Goal: Task Accomplishment & Management: Use online tool/utility

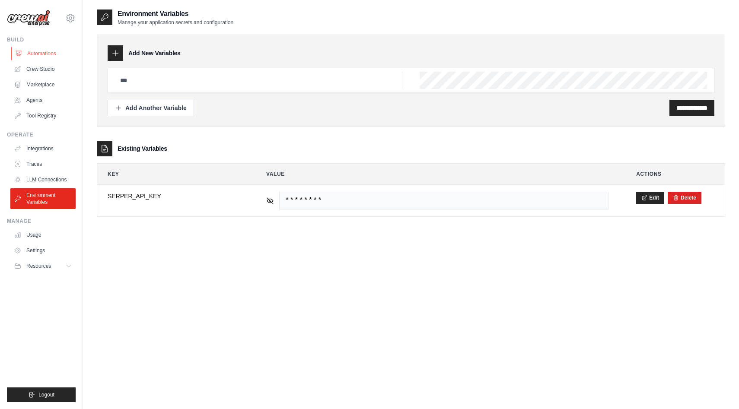
click at [51, 57] on link "Automations" at bounding box center [43, 54] width 65 height 14
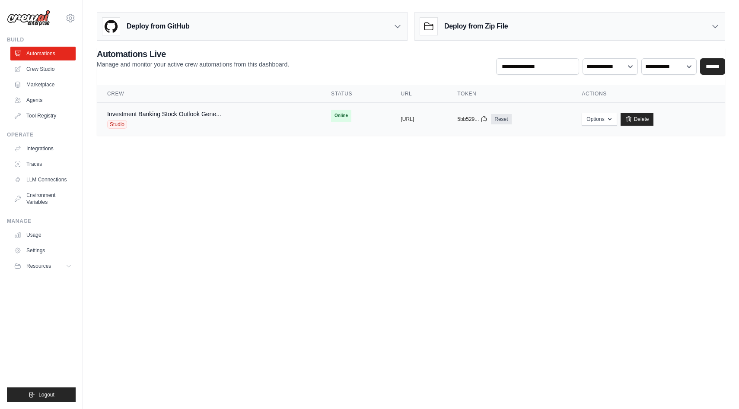
click at [171, 123] on div "Studio" at bounding box center [164, 124] width 114 height 9
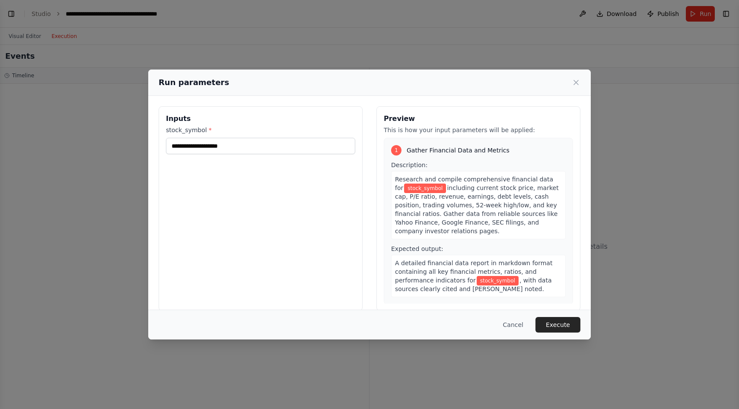
scroll to position [1805, 0]
click at [90, 140] on div "Run parameters Inputs stock_symbol * Preview This is how your input parameters …" at bounding box center [369, 204] width 739 height 409
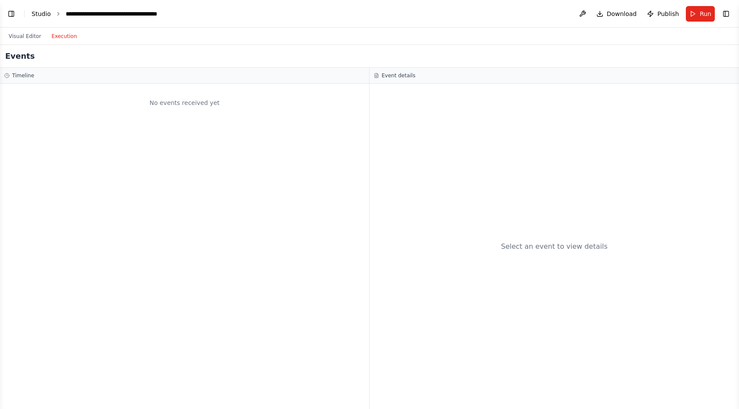
click at [46, 13] on link "Studio" at bounding box center [41, 13] width 19 height 7
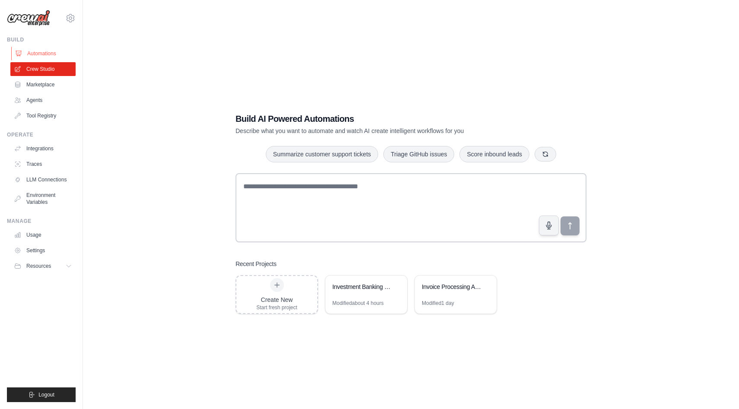
click at [49, 50] on link "Automations" at bounding box center [43, 54] width 65 height 14
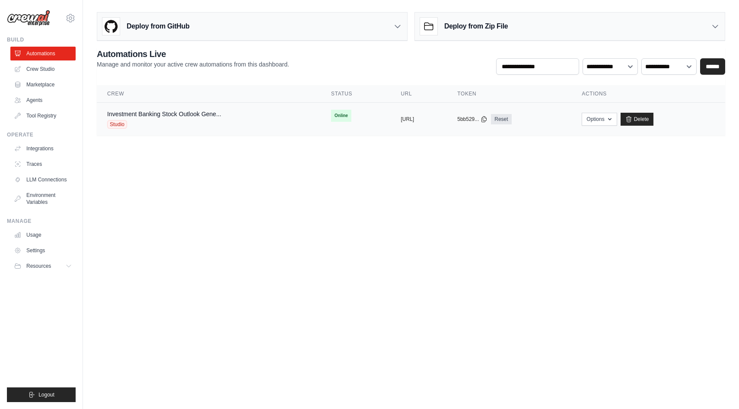
click at [201, 127] on div "Studio" at bounding box center [164, 124] width 114 height 9
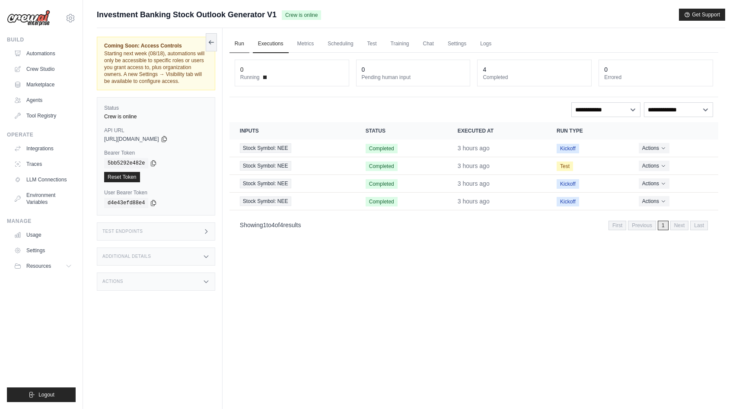
click at [239, 47] on link "Run" at bounding box center [239, 44] width 20 height 18
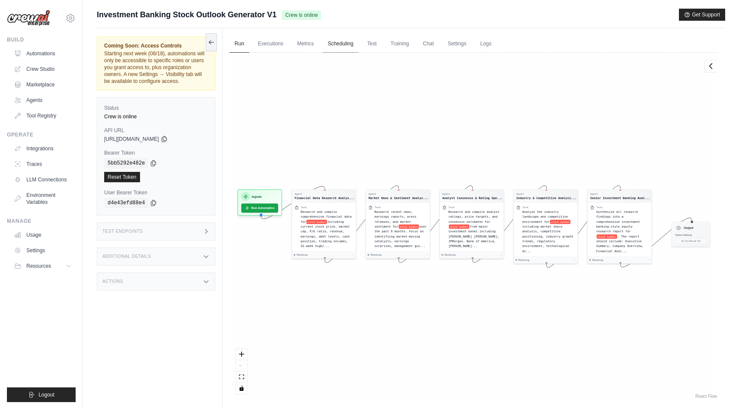
click at [339, 44] on link "Scheduling" at bounding box center [340, 44] width 36 height 18
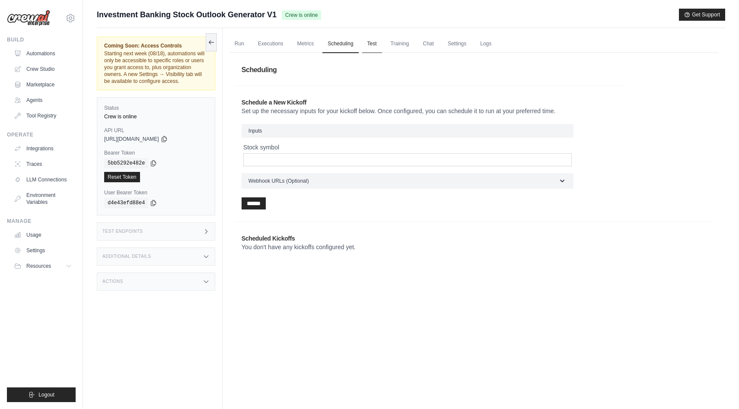
click at [366, 43] on link "Test" at bounding box center [372, 44] width 20 height 18
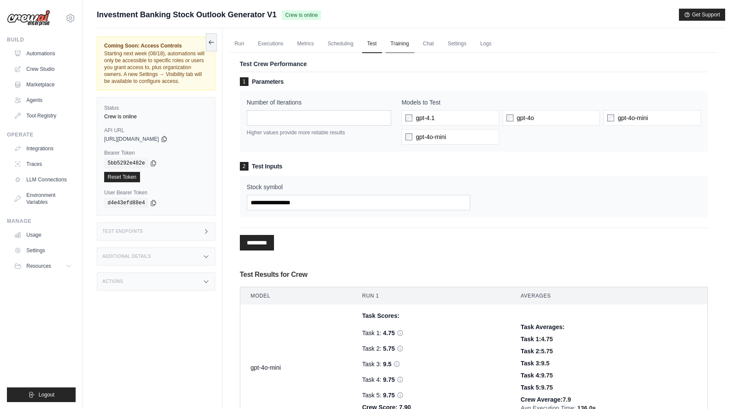
click at [395, 43] on link "Training" at bounding box center [399, 44] width 29 height 18
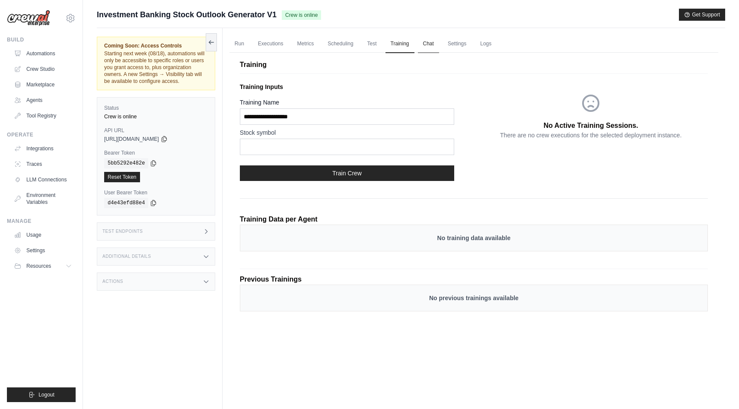
click at [436, 43] on link "Chat" at bounding box center [428, 44] width 21 height 18
click at [459, 45] on link "Settings" at bounding box center [457, 44] width 29 height 18
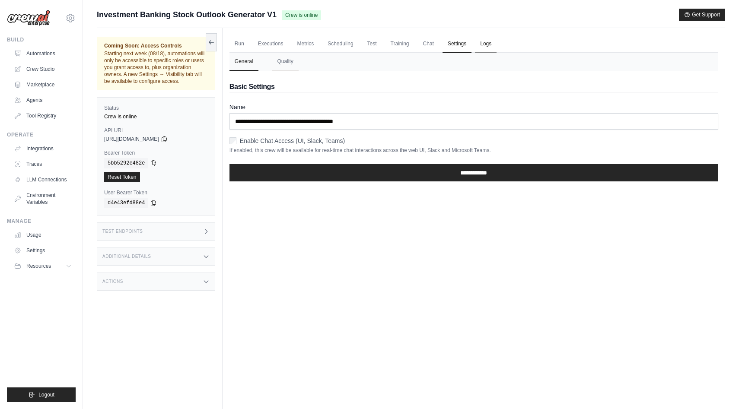
click at [482, 49] on link "Logs" at bounding box center [486, 44] width 22 height 18
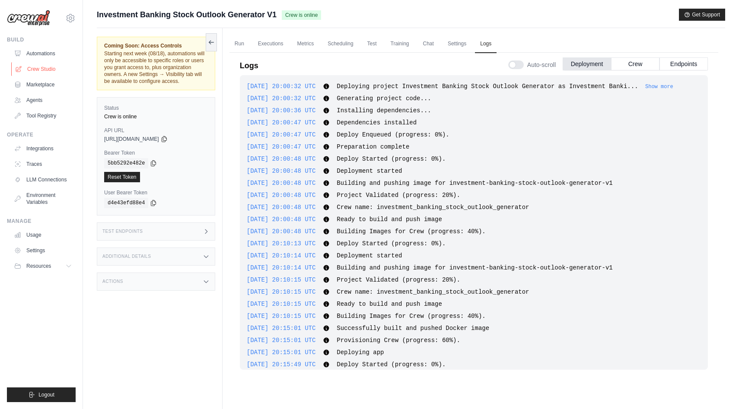
scroll to position [167, 0]
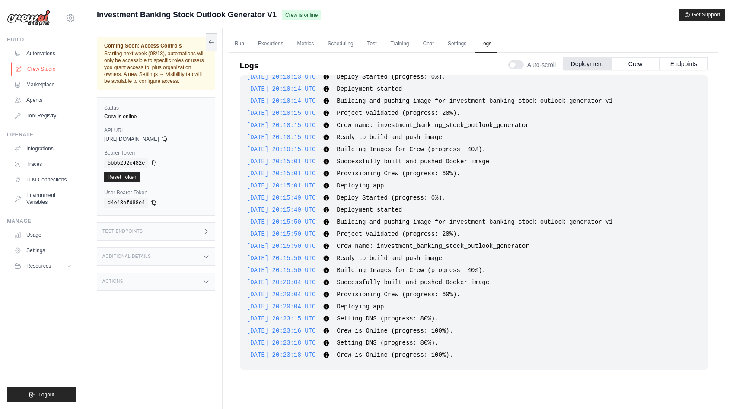
click at [45, 62] on link "Crew Studio" at bounding box center [43, 69] width 65 height 14
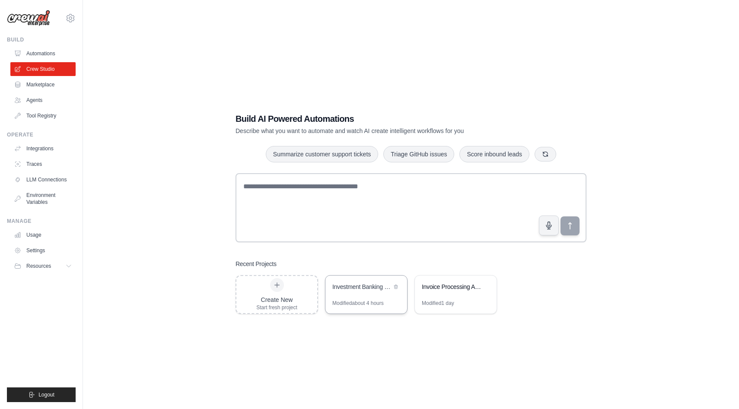
click at [377, 291] on div "Investment Banking Stock Outlook Generator" at bounding box center [361, 288] width 59 height 10
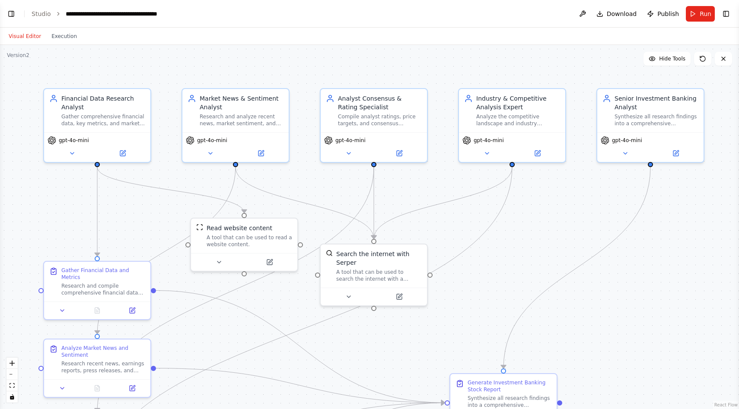
scroll to position [1805, 0]
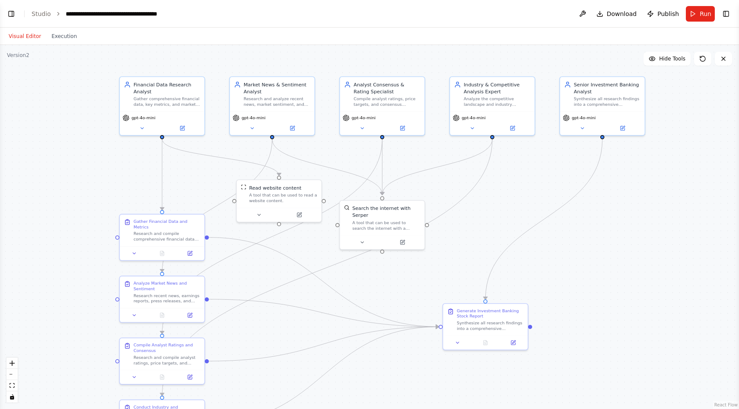
drag, startPoint x: 432, startPoint y: 322, endPoint x: 440, endPoint y: 269, distance: 53.8
click at [440, 269] on div ".deletable-edge-delete-btn { width: 20px; height: 20px; border: 0px solid #ffff…" at bounding box center [369, 227] width 739 height 364
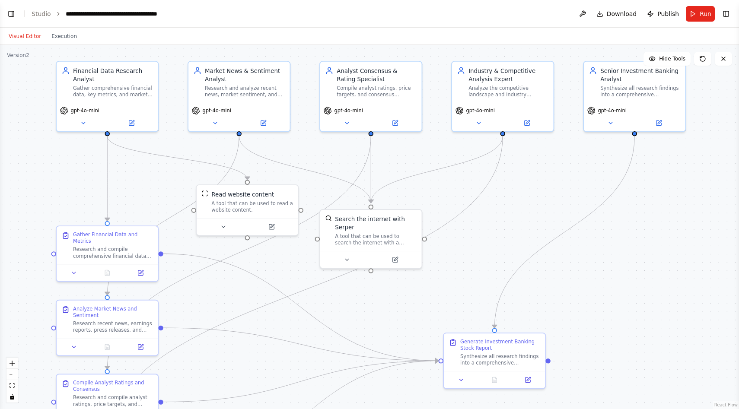
drag, startPoint x: 458, startPoint y: 265, endPoint x: 458, endPoint y: 287, distance: 22.5
click at [458, 287] on div ".deletable-edge-delete-btn { width: 20px; height: 20px; border: 0px solid #ffff…" at bounding box center [369, 227] width 739 height 364
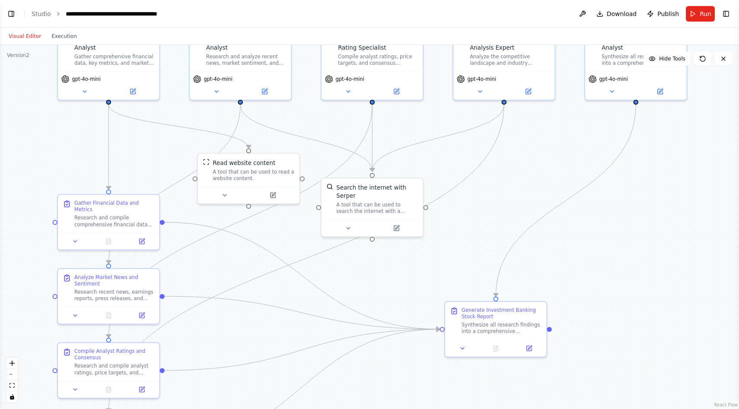
drag, startPoint x: 527, startPoint y: 188, endPoint x: 529, endPoint y: 156, distance: 31.6
click at [529, 156] on div ".deletable-edge-delete-btn { width: 20px; height: 20px; border: 0px solid #ffff…" at bounding box center [369, 227] width 739 height 364
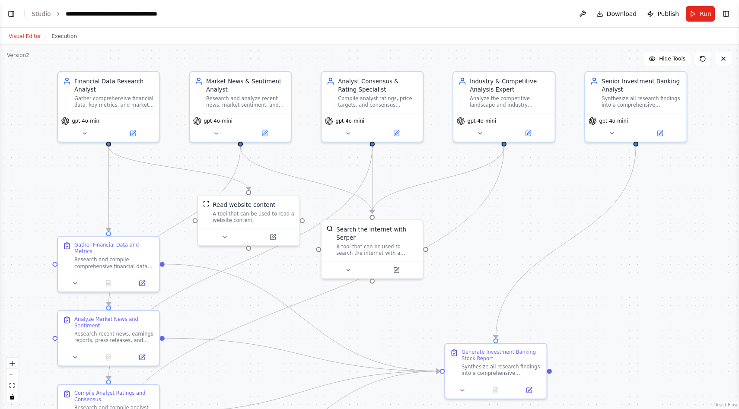
drag, startPoint x: 529, startPoint y: 156, endPoint x: 529, endPoint y: 197, distance: 41.5
click at [529, 197] on div ".deletable-edge-delete-btn { width: 20px; height: 20px; border: 0px solid #ffff…" at bounding box center [369, 227] width 739 height 364
click at [100, 99] on div "Gather comprehensive financial data, key metrics, and market performance inform…" at bounding box center [115, 99] width 80 height 13
click at [93, 130] on button at bounding box center [85, 132] width 47 height 10
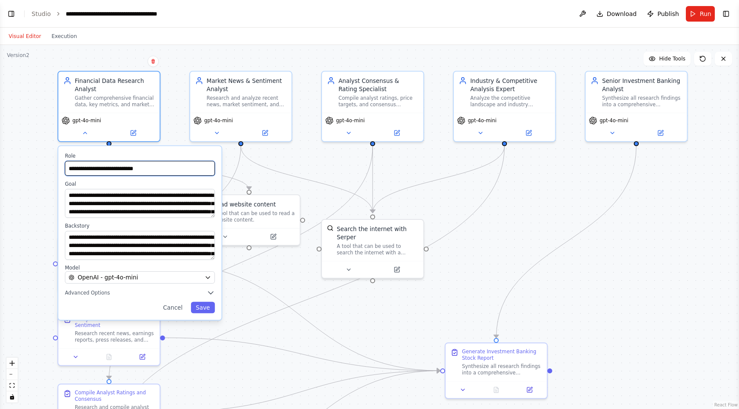
click at [147, 172] on input "**********" at bounding box center [140, 168] width 150 height 15
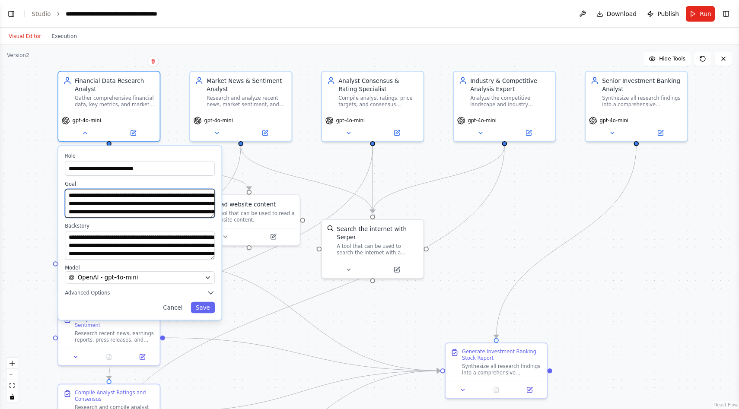
click at [137, 197] on textarea "**********" at bounding box center [140, 203] width 150 height 29
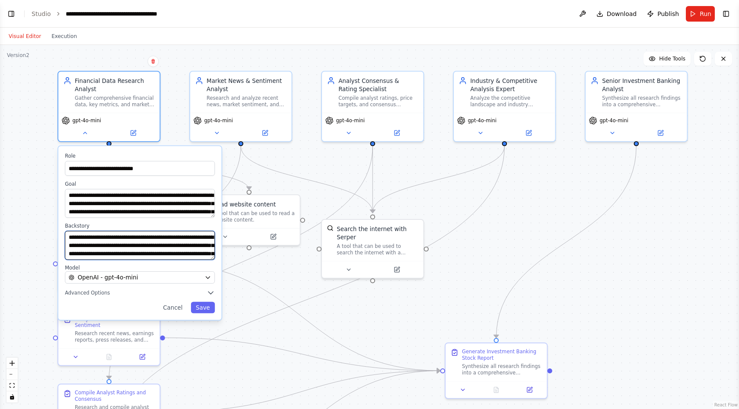
click at [127, 241] on textarea "**********" at bounding box center [140, 245] width 150 height 29
click at [171, 290] on button "Advanced Options" at bounding box center [140, 293] width 150 height 8
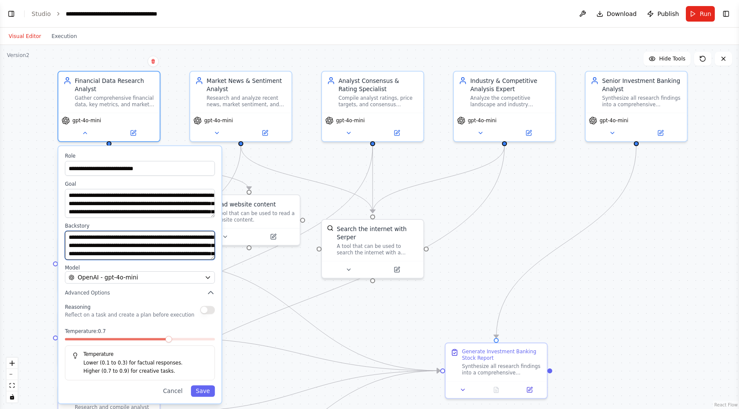
click at [188, 257] on textarea "**********" at bounding box center [140, 245] width 150 height 29
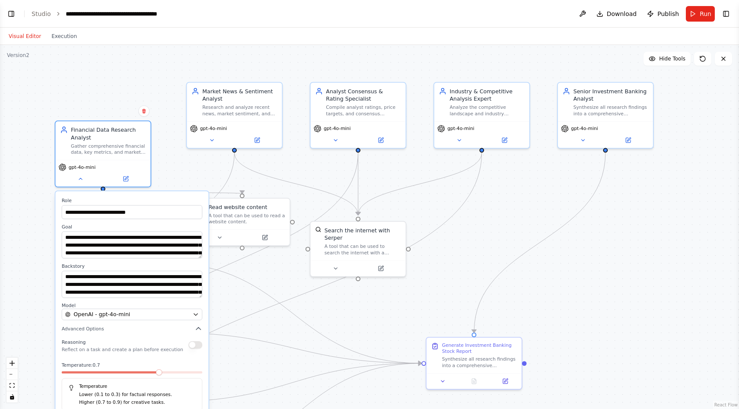
drag, startPoint x: 209, startPoint y: 260, endPoint x: 204, endPoint y: 303, distance: 43.0
click at [204, 303] on div "**********" at bounding box center [131, 312] width 153 height 242
click at [201, 298] on div "**********" at bounding box center [132, 284] width 141 height 27
click at [194, 290] on textarea "**********" at bounding box center [132, 284] width 141 height 27
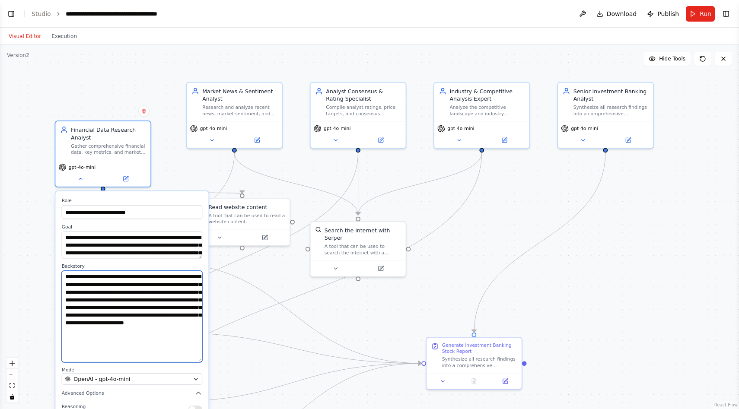
drag, startPoint x: 197, startPoint y: 296, endPoint x: 191, endPoint y: 361, distance: 65.1
click at [191, 361] on textarea "**********" at bounding box center [132, 317] width 141 height 92
click at [86, 179] on button at bounding box center [80, 177] width 44 height 9
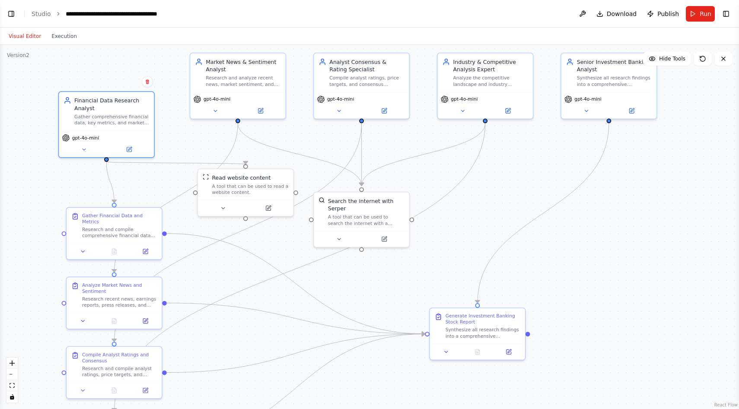
drag, startPoint x: 45, startPoint y: 220, endPoint x: 48, endPoint y: 190, distance: 29.6
click at [48, 189] on div ".deletable-edge-delete-btn { width: 20px; height: 20px; border: 0px solid #ffff…" at bounding box center [369, 227] width 739 height 364
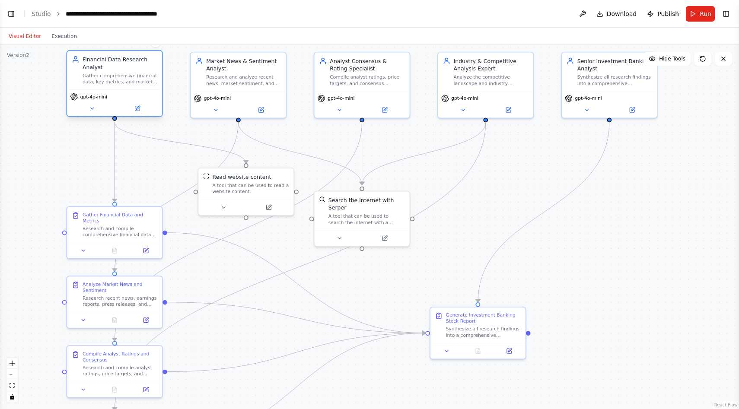
drag, startPoint x: 118, startPoint y: 131, endPoint x: 127, endPoint y: 95, distance: 37.0
click at [127, 95] on div "gpt-4o-mini" at bounding box center [114, 102] width 95 height 27
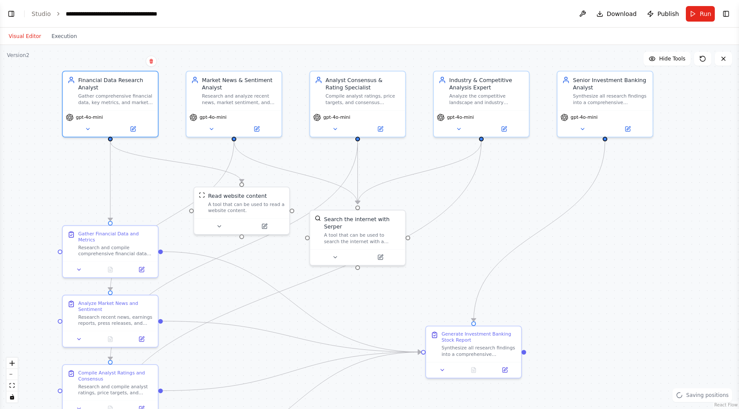
drag, startPoint x: 70, startPoint y: 134, endPoint x: 66, endPoint y: 153, distance: 19.1
click at [66, 153] on div ".deletable-edge-delete-btn { width: 20px; height: 20px; border: 0px solid #ffff…" at bounding box center [369, 227] width 739 height 364
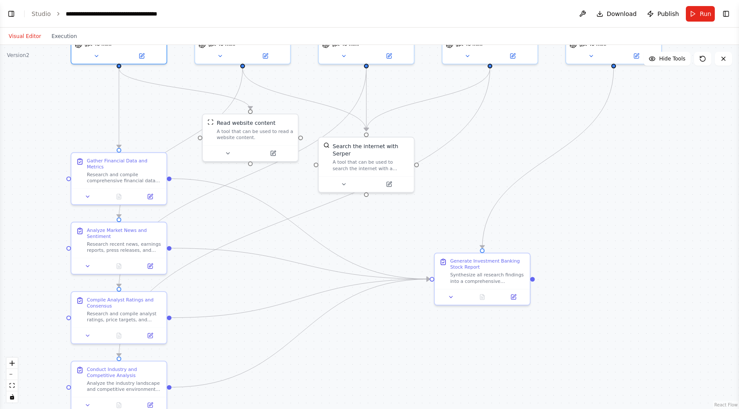
drag, startPoint x: 61, startPoint y: 194, endPoint x: 75, endPoint y: 106, distance: 88.5
click at [75, 106] on div ".deletable-edge-delete-btn { width: 20px; height: 20px; border: 0px solid #ffff…" at bounding box center [369, 227] width 739 height 364
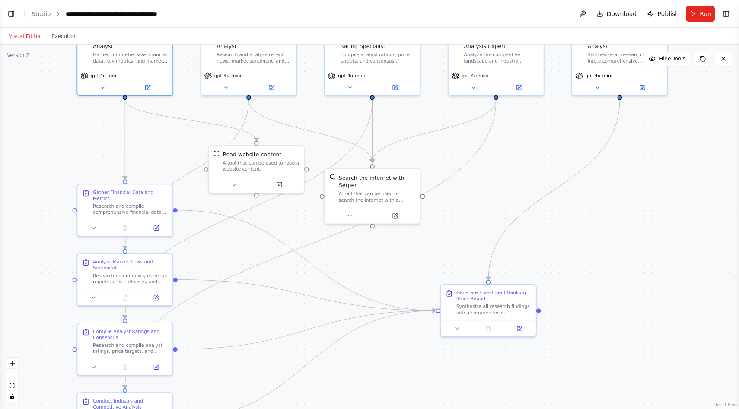
drag, startPoint x: 133, startPoint y: 108, endPoint x: 131, endPoint y: 156, distance: 47.1
click at [132, 155] on div ".deletable-edge-delete-btn { width: 20px; height: 20px; border: 0px solid #ffff…" at bounding box center [369, 227] width 739 height 364
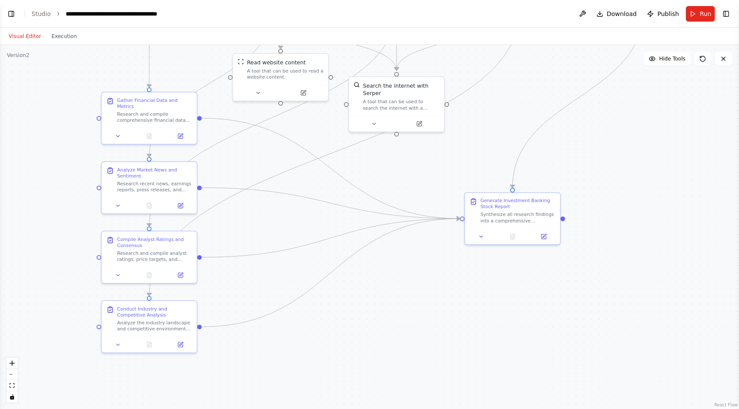
drag, startPoint x: 155, startPoint y: 147, endPoint x: 179, endPoint y: 51, distance: 98.5
click at [179, 51] on div ".deletable-edge-delete-btn { width: 20px; height: 20px; border: 0px solid #ffff…" at bounding box center [369, 227] width 739 height 364
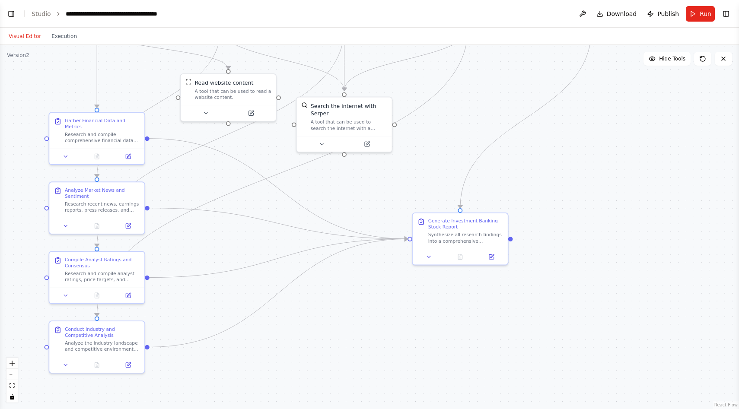
drag, startPoint x: 257, startPoint y: 266, endPoint x: 196, endPoint y: 297, distance: 68.0
click at [196, 297] on div ".deletable-edge-delete-btn { width: 20px; height: 20px; border: 0px solid #ffff…" at bounding box center [369, 227] width 739 height 364
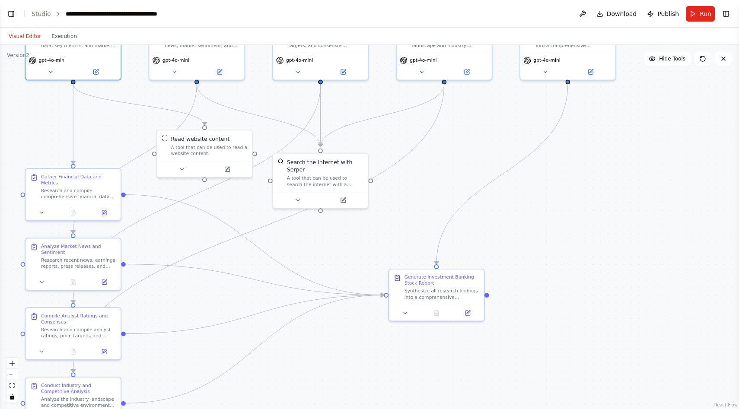
drag, startPoint x: 316, startPoint y: 196, endPoint x: 302, endPoint y: 245, distance: 50.6
click at [302, 245] on div ".deletable-edge-delete-btn { width: 20px; height: 20px; border: 0px solid #ffff…" at bounding box center [369, 227] width 739 height 364
click at [179, 172] on div at bounding box center [204, 167] width 95 height 16
click at [184, 167] on icon at bounding box center [182, 167] width 6 height 6
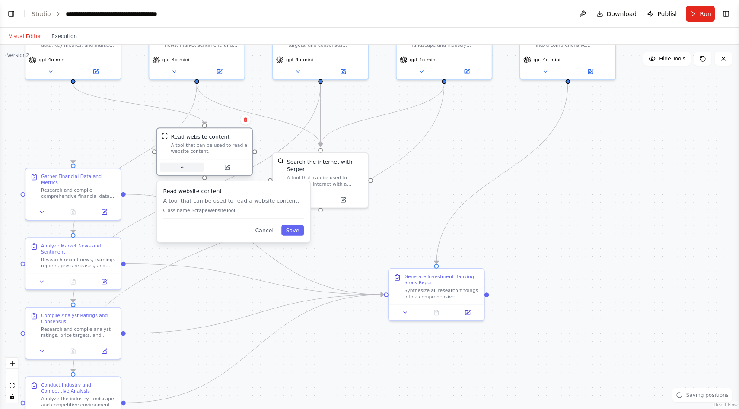
click at [184, 167] on icon at bounding box center [182, 167] width 6 height 6
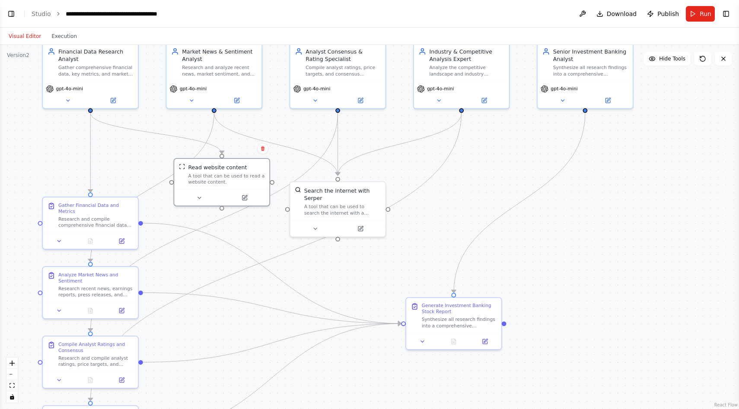
drag, startPoint x: 117, startPoint y: 134, endPoint x: 134, endPoint y: 163, distance: 34.3
click at [134, 163] on div ".deletable-edge-delete-btn { width: 20px; height: 20px; border: 0px solid #ffff…" at bounding box center [369, 227] width 739 height 364
click at [315, 228] on icon at bounding box center [315, 227] width 6 height 6
click at [317, 230] on button at bounding box center [315, 227] width 44 height 9
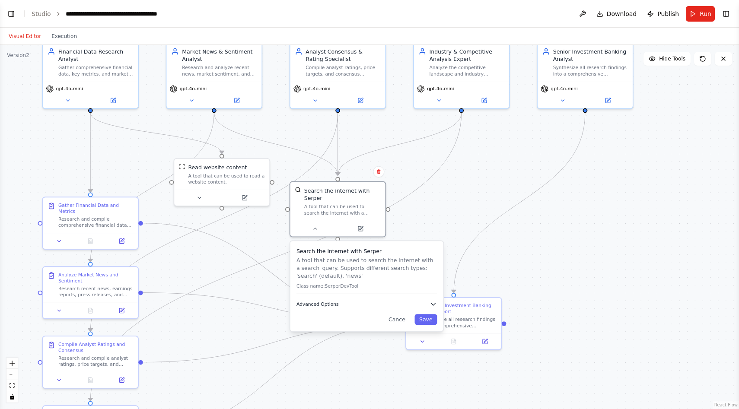
click at [354, 306] on button "Advanced Options" at bounding box center [366, 304] width 141 height 8
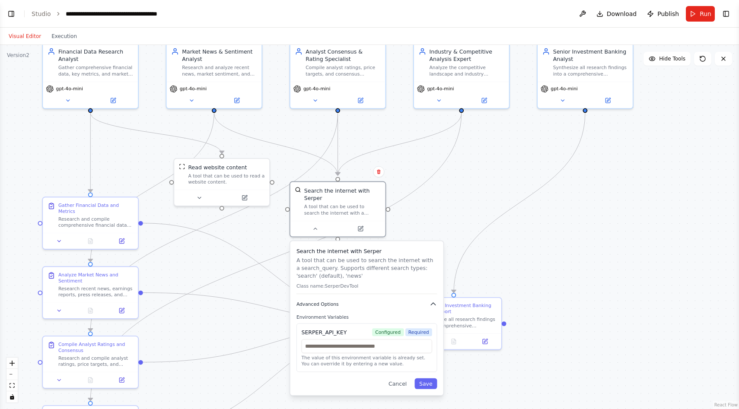
click at [381, 301] on button "Advanced Options" at bounding box center [366, 304] width 141 height 8
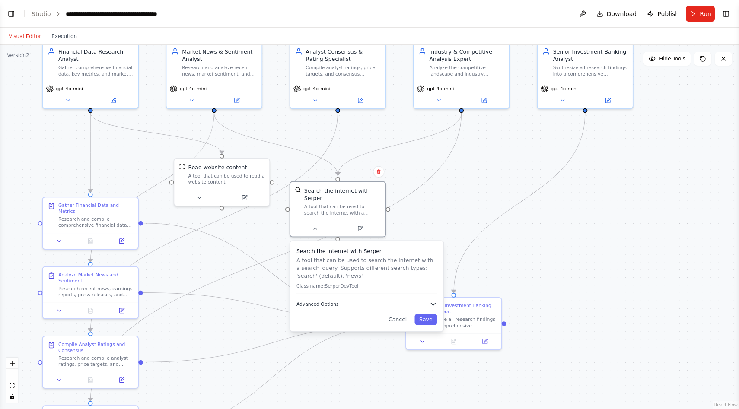
click at [436, 304] on icon "button" at bounding box center [434, 304] width 8 height 8
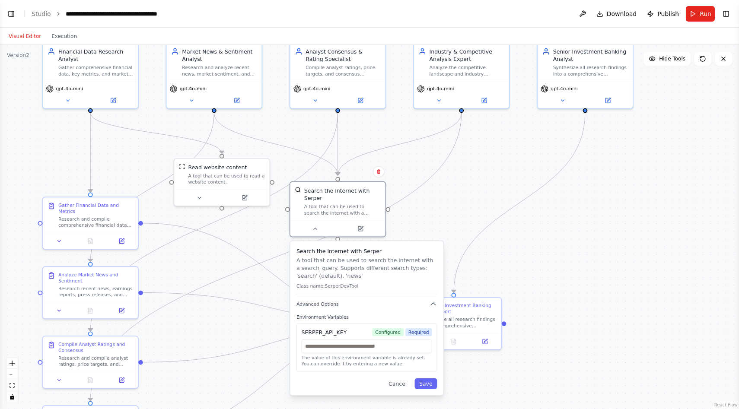
click at [445, 230] on div ".deletable-edge-delete-btn { width: 20px; height: 20px; border: 0px solid #ffff…" at bounding box center [369, 227] width 739 height 364
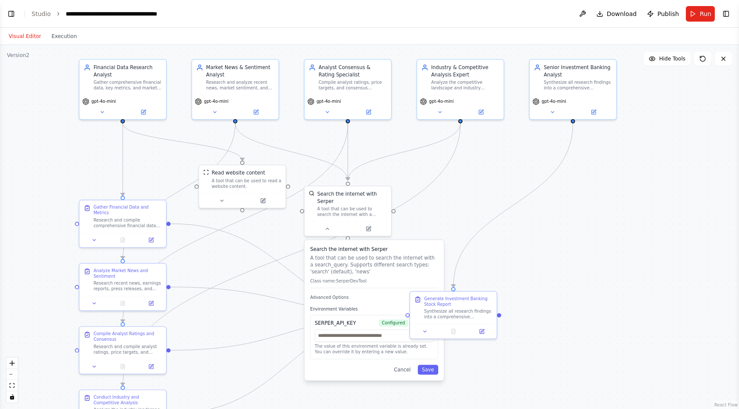
click at [22, 12] on header "**********" at bounding box center [369, 14] width 739 height 28
click at [13, 12] on button "Toggle Left Sidebar" at bounding box center [11, 14] width 12 height 12
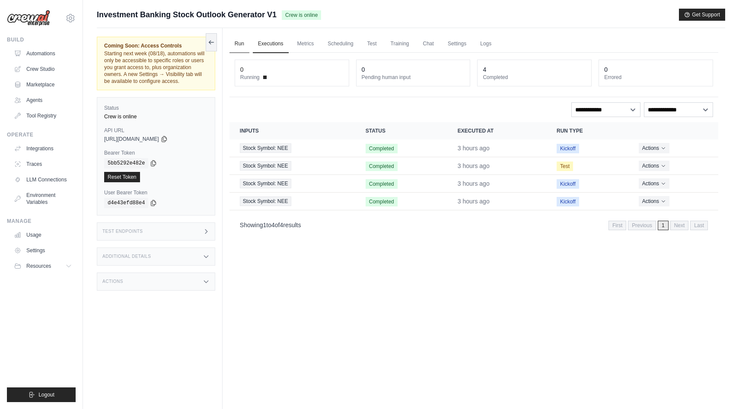
click at [232, 48] on link "Run" at bounding box center [239, 44] width 20 height 18
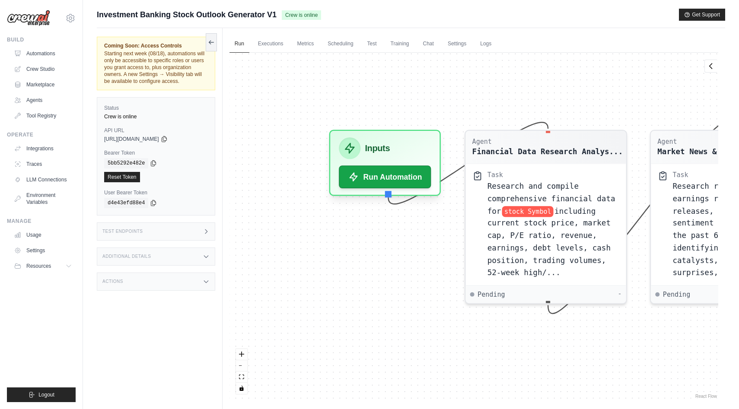
drag, startPoint x: 317, startPoint y: 192, endPoint x: 528, endPoint y: 87, distance: 235.8
click at [528, 87] on div "Agent Financial Data Research Analys... Task Research and compile comprehensive…" at bounding box center [473, 227] width 489 height 348
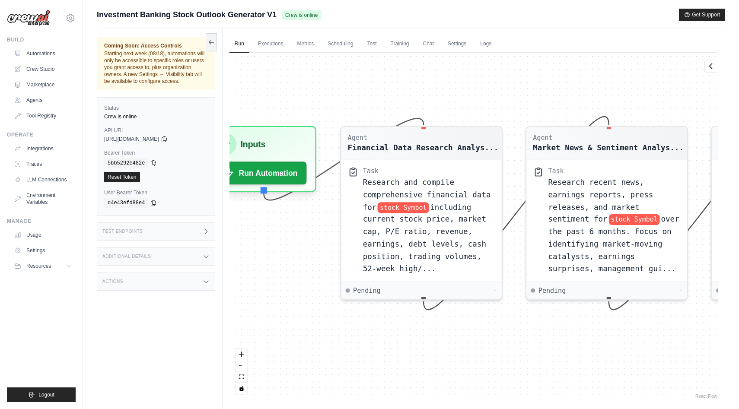
drag, startPoint x: 381, startPoint y: 254, endPoint x: 247, endPoint y: 250, distance: 133.6
click at [248, 250] on div "Agent Financial Data Research Analys... Task Research and compile comprehensive…" at bounding box center [473, 227] width 489 height 348
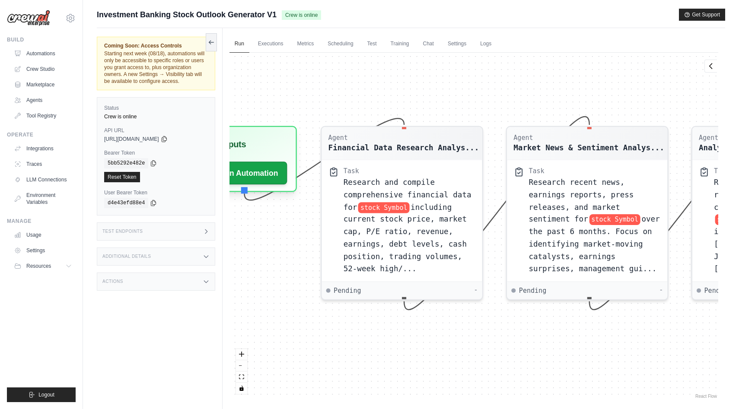
drag, startPoint x: 296, startPoint y: 276, endPoint x: 254, endPoint y: 276, distance: 41.9
click at [253, 276] on div "Agent Financial Data Research Analys... Task Research and compile comprehensive…" at bounding box center [473, 227] width 489 height 348
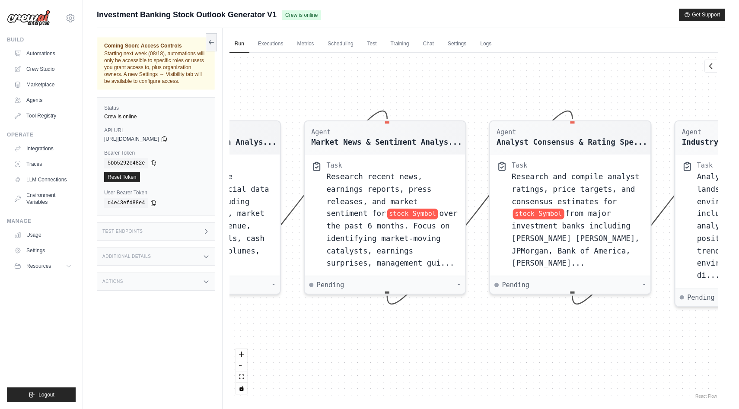
drag, startPoint x: 476, startPoint y: 360, endPoint x: 303, endPoint y: 354, distance: 172.5
click at [303, 354] on div "Agent Financial Data Research Analys... Task Research and compile comprehensive…" at bounding box center [473, 227] width 489 height 348
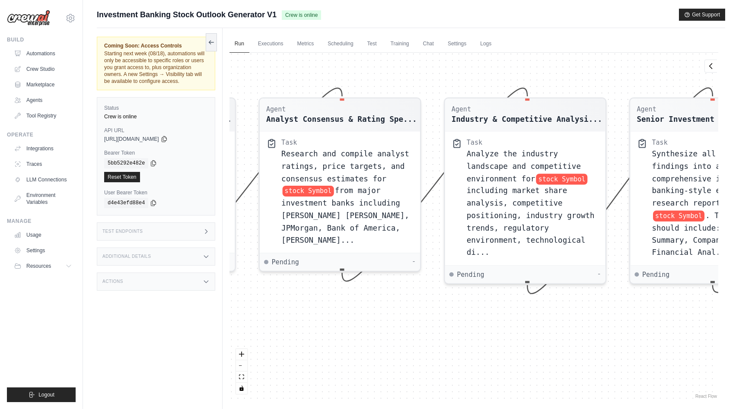
drag, startPoint x: 465, startPoint y: 337, endPoint x: 237, endPoint y: 315, distance: 229.3
click at [237, 315] on div "Agent Financial Data Research Analys... Task Research and compile comprehensive…" at bounding box center [473, 227] width 489 height 348
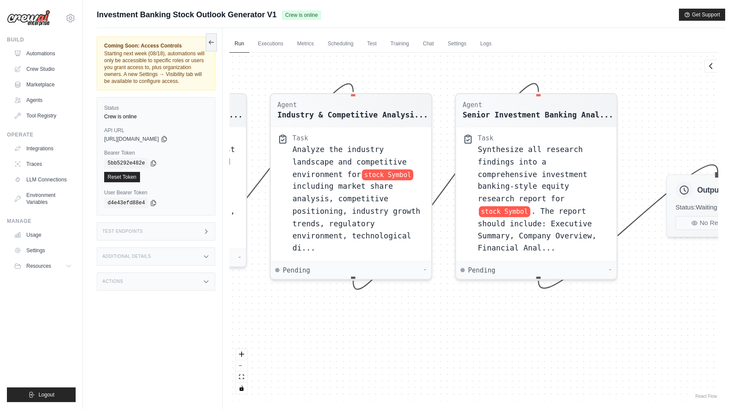
drag, startPoint x: 444, startPoint y: 322, endPoint x: 272, endPoint y: 318, distance: 172.5
click at [272, 318] on div "Agent Financial Data Research Analys... Task Research and compile comprehensive…" at bounding box center [473, 227] width 489 height 348
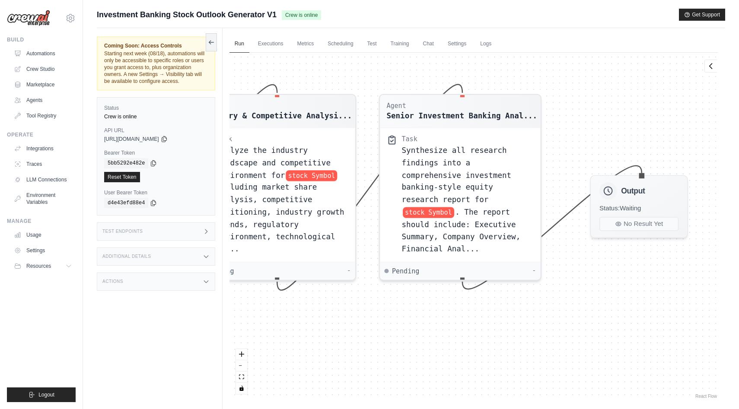
drag, startPoint x: 438, startPoint y: 347, endPoint x: 360, endPoint y: 347, distance: 78.2
click at [360, 347] on div "Agent Financial Data Research Analys... Task Research and compile comprehensive…" at bounding box center [473, 227] width 489 height 348
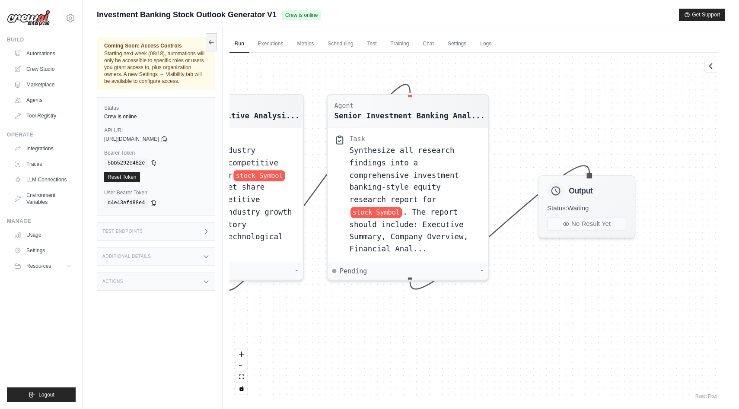
drag, startPoint x: 395, startPoint y: 321, endPoint x: 343, endPoint y: 321, distance: 52.3
click at [343, 321] on div "Agent Financial Data Research Analys... Task Research and compile comprehensive…" at bounding box center [473, 227] width 489 height 348
click at [545, 148] on div "Agent Financial Data Research Analys... Task Research and compile comprehensive…" at bounding box center [473, 227] width 489 height 348
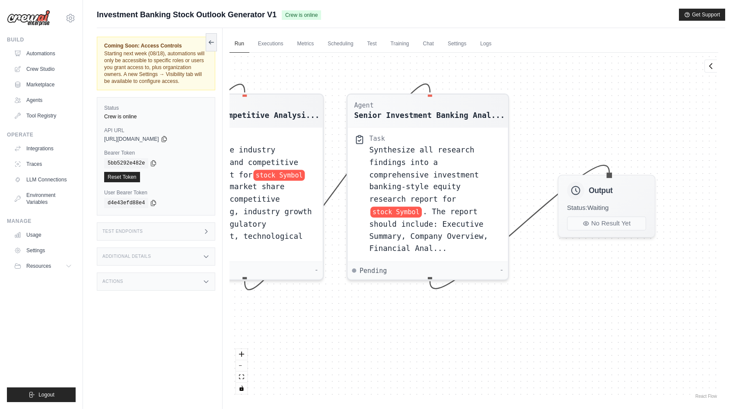
drag, startPoint x: 515, startPoint y: 121, endPoint x: 562, endPoint y: 121, distance: 47.5
click at [562, 121] on div "Agent Financial Data Research Analys... Task Research and compile comprehensive…" at bounding box center [473, 227] width 489 height 348
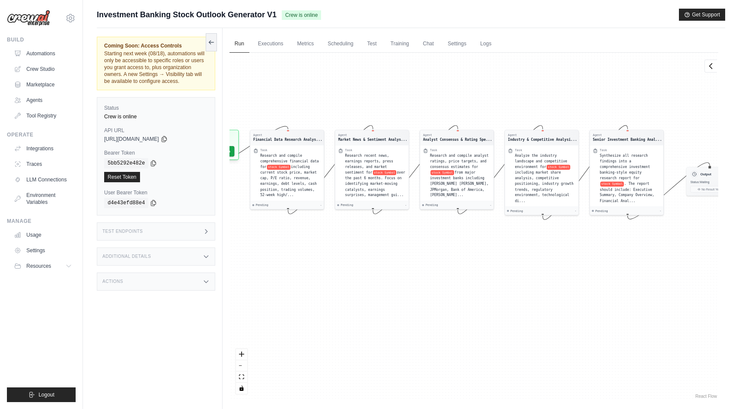
drag, startPoint x: 451, startPoint y: 273, endPoint x: 577, endPoint y: 296, distance: 127.8
click at [577, 295] on div "Agent Financial Data Research Analys... Task Research and compile comprehensive…" at bounding box center [473, 227] width 489 height 348
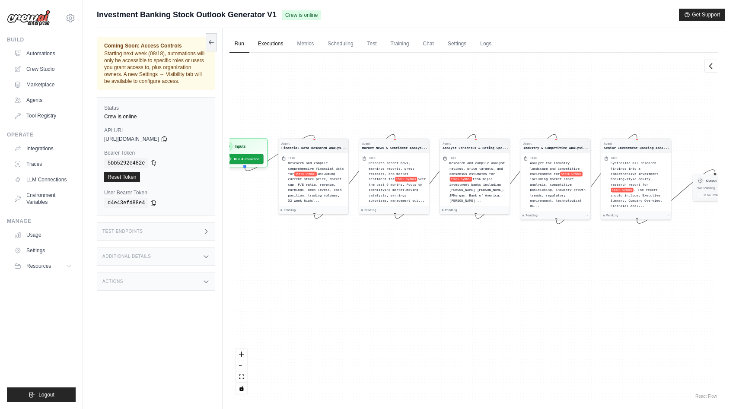
click at [274, 45] on link "Executions" at bounding box center [271, 44] width 36 height 18
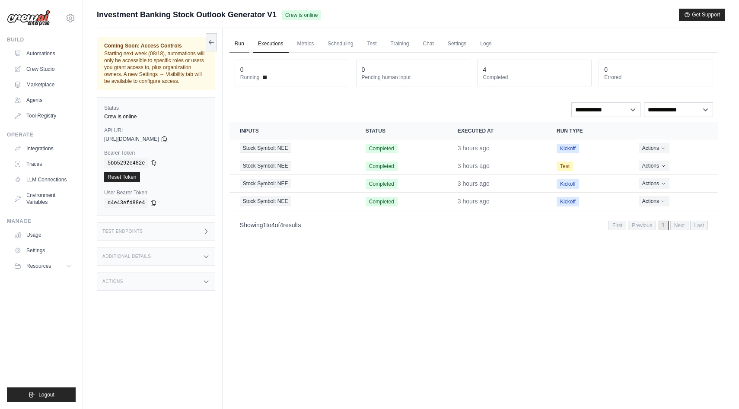
click at [244, 41] on link "Run" at bounding box center [239, 44] width 20 height 18
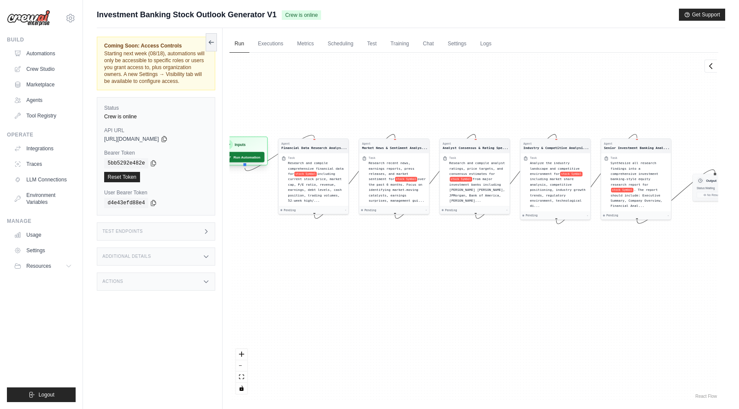
click at [255, 162] on button "Run Automation" at bounding box center [243, 157] width 42 height 10
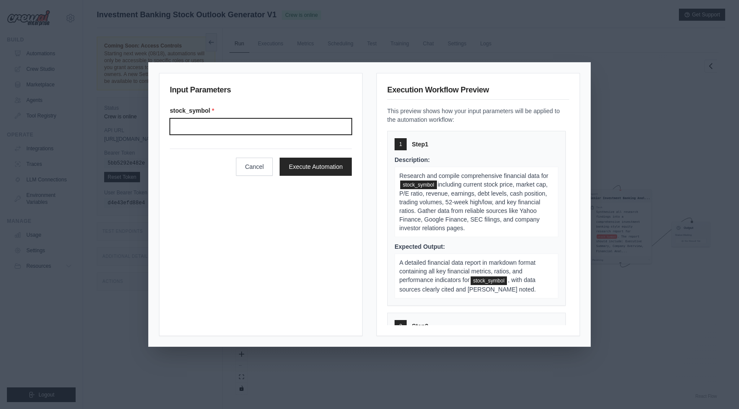
click at [277, 131] on input "Stock symbol" at bounding box center [261, 126] width 182 height 16
type input "****"
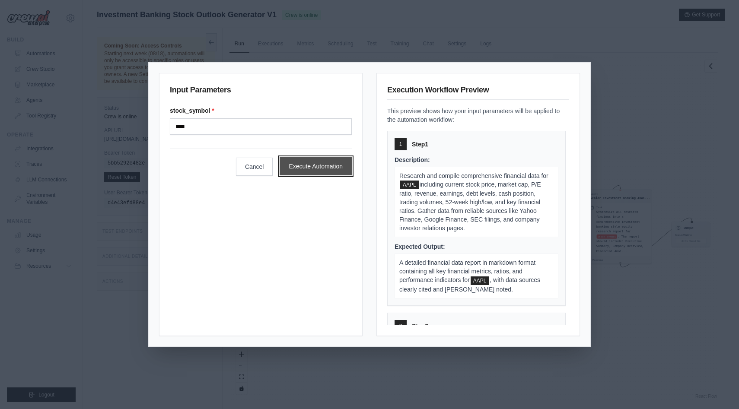
click at [306, 163] on button "Execute Automation" at bounding box center [316, 166] width 72 height 18
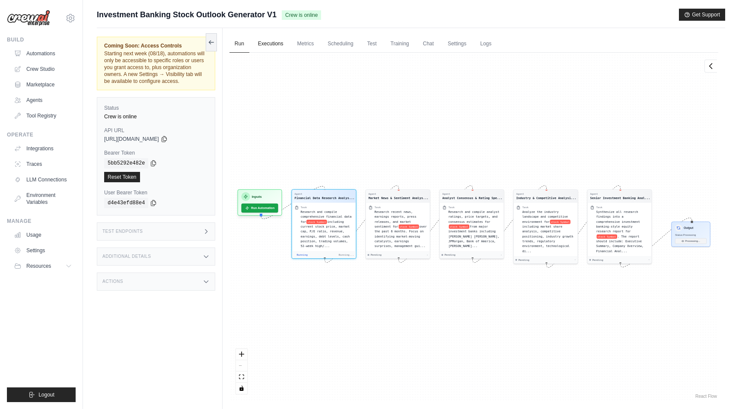
click at [275, 42] on link "Executions" at bounding box center [271, 44] width 36 height 18
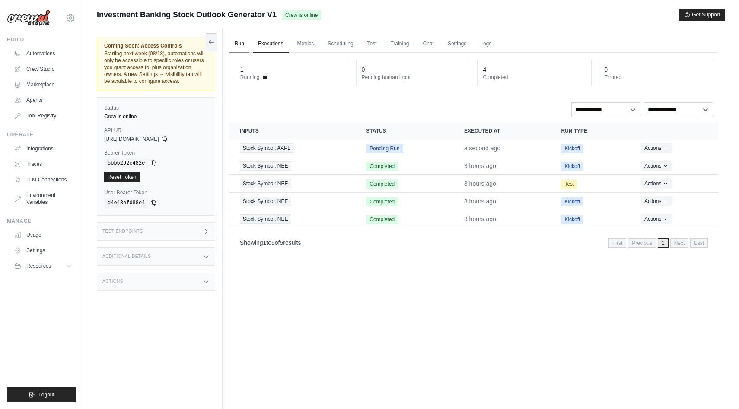
click at [240, 40] on link "Run" at bounding box center [239, 44] width 20 height 18
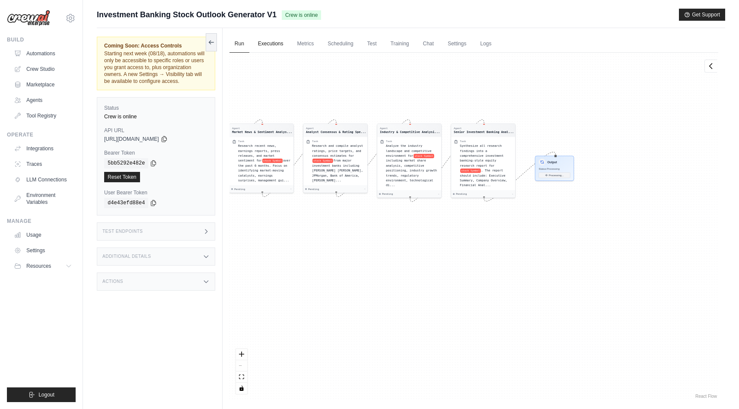
click at [261, 40] on link "Executions" at bounding box center [271, 44] width 36 height 18
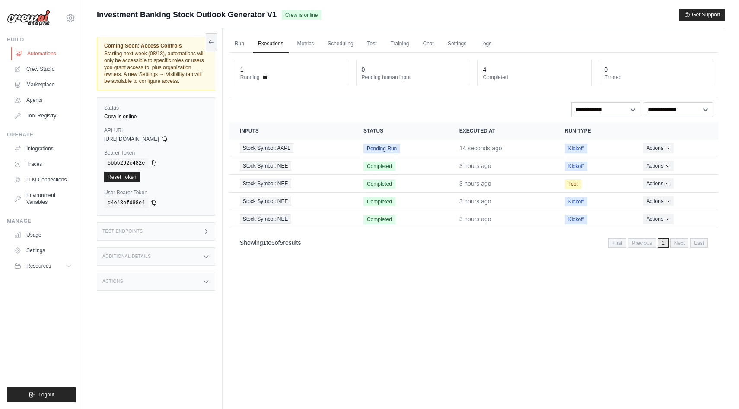
click at [37, 51] on link "Automations" at bounding box center [43, 54] width 65 height 14
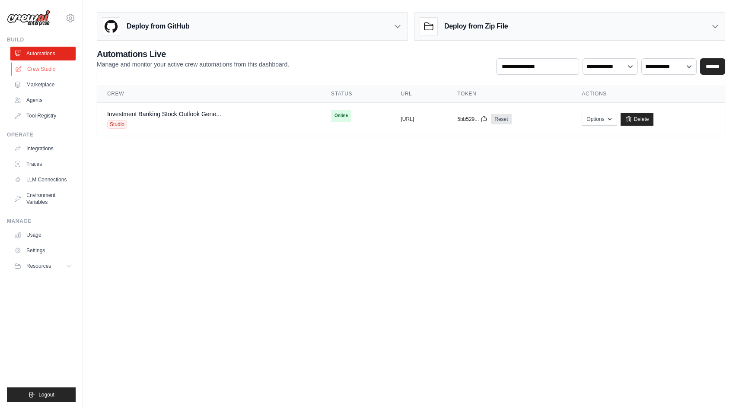
click at [38, 68] on link "Crew Studio" at bounding box center [43, 69] width 65 height 14
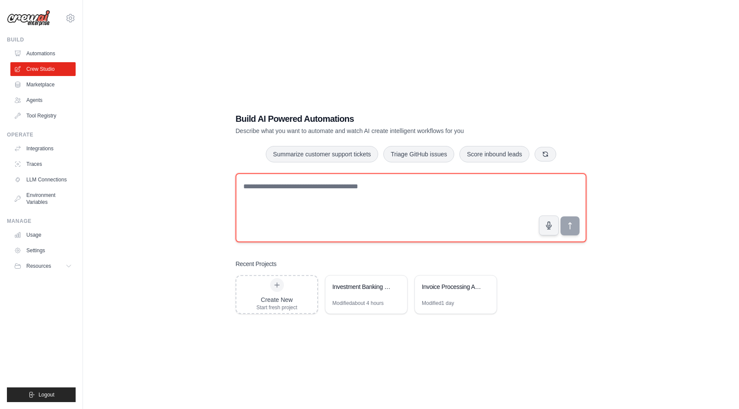
click at [314, 187] on textarea at bounding box center [411, 207] width 351 height 69
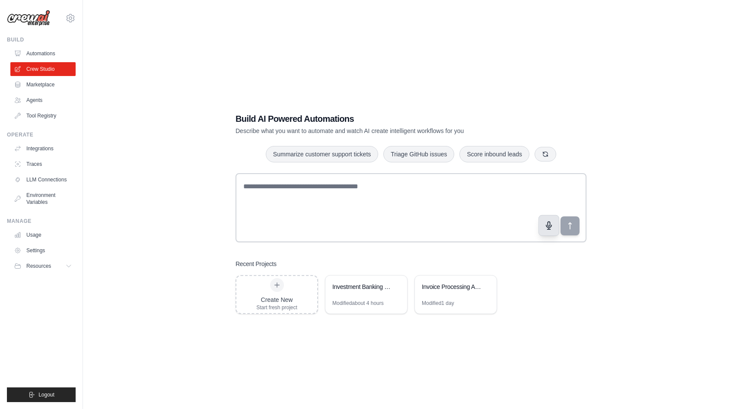
click at [549, 229] on icon "button" at bounding box center [548, 226] width 5 height 8
click at [555, 232] on button "button" at bounding box center [548, 225] width 21 height 21
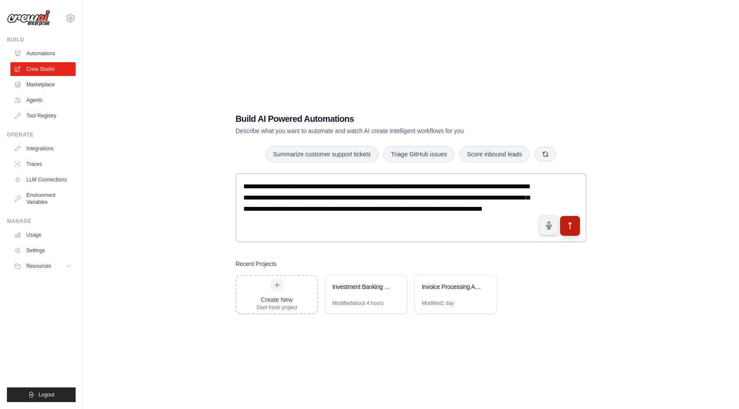
click at [570, 230] on icon "submit" at bounding box center [570, 225] width 9 height 9
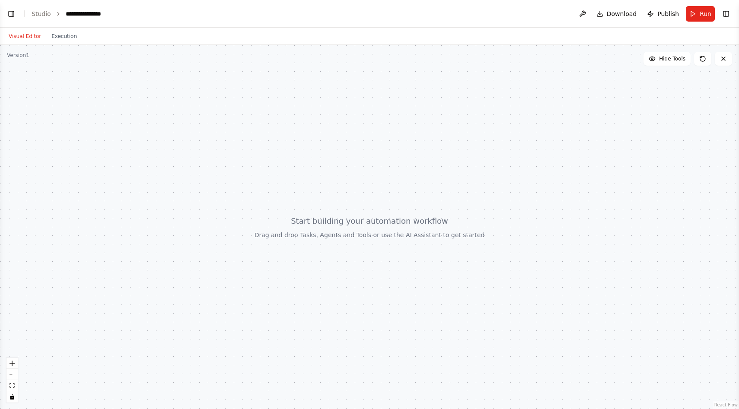
drag, startPoint x: 347, startPoint y: 237, endPoint x: 352, endPoint y: 225, distance: 13.2
click at [352, 225] on div at bounding box center [369, 227] width 739 height 364
click at [15, 61] on div at bounding box center [369, 227] width 739 height 364
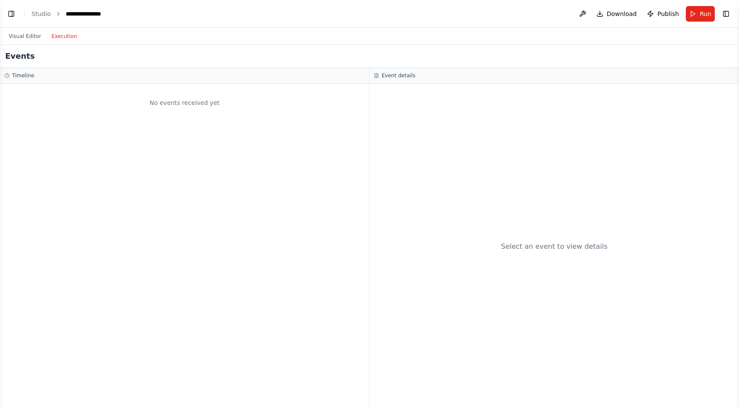
click at [51, 41] on button "Execution" at bounding box center [64, 36] width 36 height 10
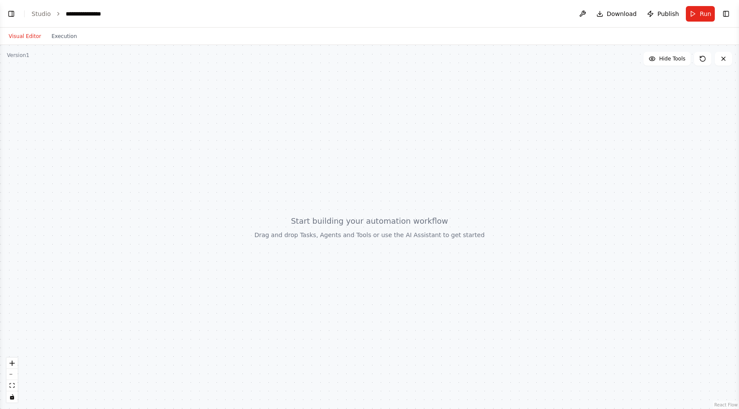
click at [22, 35] on button "Visual Editor" at bounding box center [24, 36] width 43 height 10
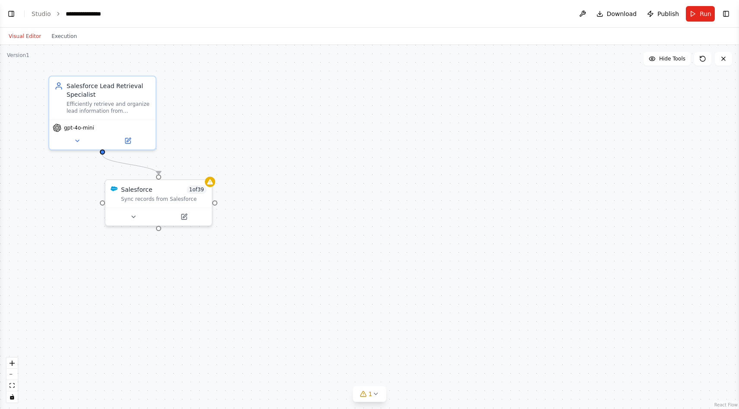
click at [287, 224] on div ".deletable-edge-delete-btn { width: 20px; height: 20px; border: 0px solid #ffff…" at bounding box center [369, 227] width 739 height 364
click at [128, 215] on button at bounding box center [137, 215] width 49 height 10
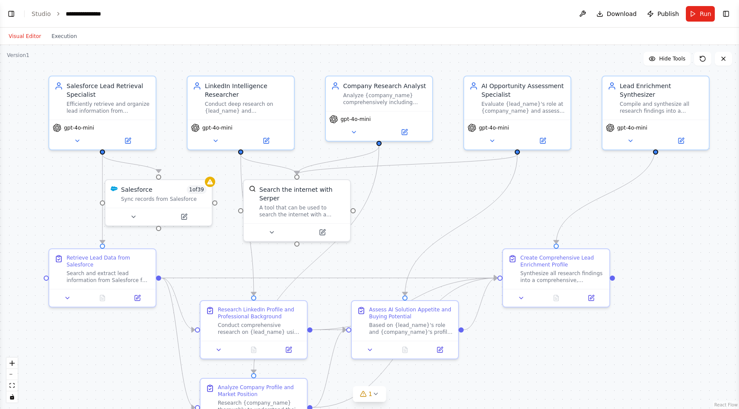
scroll to position [288, 0]
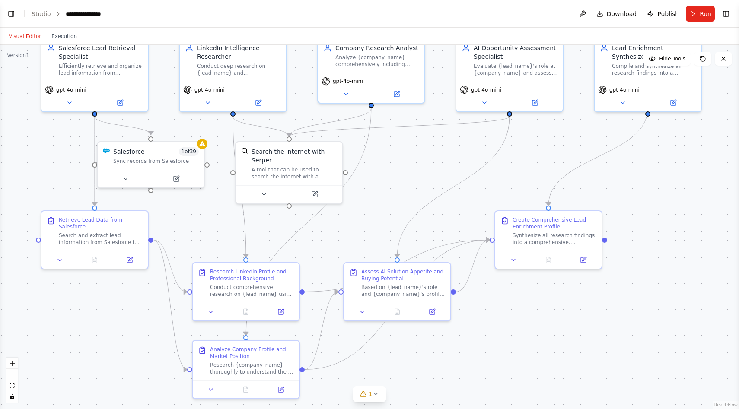
drag, startPoint x: 382, startPoint y: 268, endPoint x: 373, endPoint y: 231, distance: 37.3
click at [373, 231] on div ".deletable-edge-delete-btn { width: 20px; height: 20px; border: 0px solid #ffff…" at bounding box center [369, 227] width 739 height 364
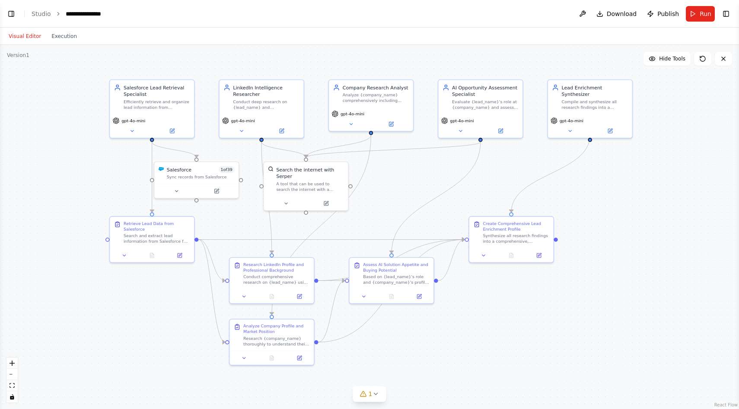
scroll to position [345, 0]
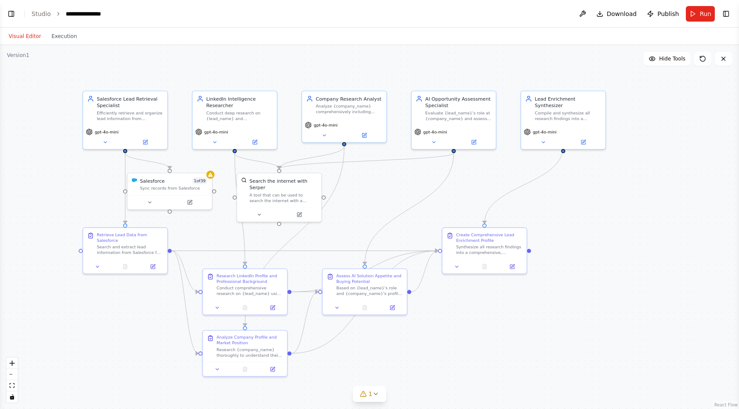
drag, startPoint x: 395, startPoint y: 221, endPoint x: 369, endPoint y: 232, distance: 28.1
click at [369, 232] on div ".deletable-edge-delete-btn { width: 20px; height: 20px; border: 0px solid #ffff…" at bounding box center [369, 227] width 739 height 364
click at [11, 13] on button "Toggle Left Sidebar" at bounding box center [11, 14] width 12 height 12
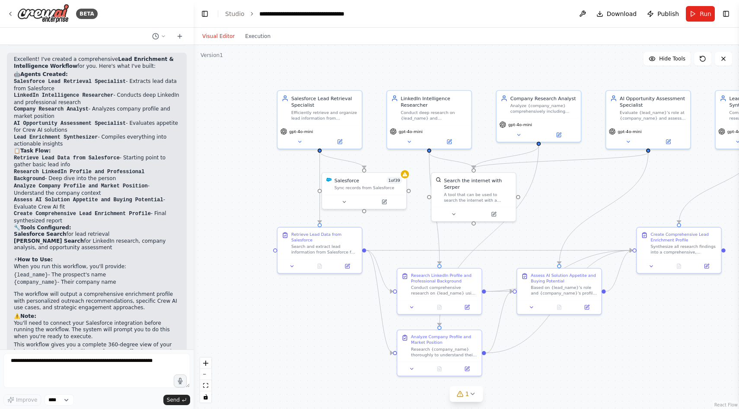
click at [228, 177] on div ".deletable-edge-delete-btn { width: 20px; height: 20px; border: 0px solid #ffff…" at bounding box center [466, 227] width 545 height 364
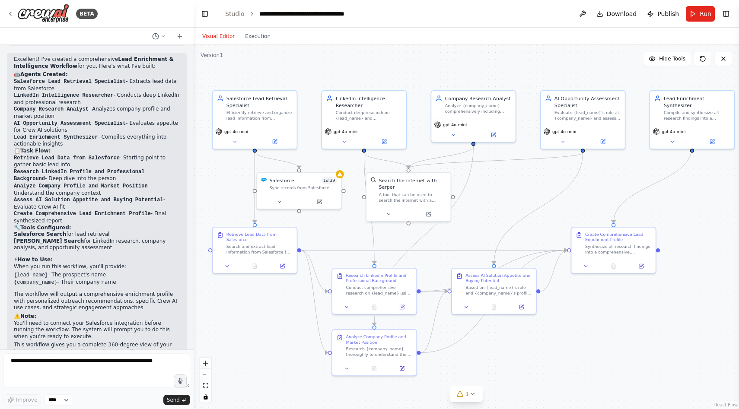
drag, startPoint x: 256, startPoint y: 178, endPoint x: 191, endPoint y: 178, distance: 64.8
click at [191, 178] on div "BETA I want to build a lead enrichment workflow. I'm going to ultimately read i…" at bounding box center [369, 204] width 739 height 409
click at [205, 14] on button "Toggle Left Sidebar" at bounding box center [205, 14] width 12 height 12
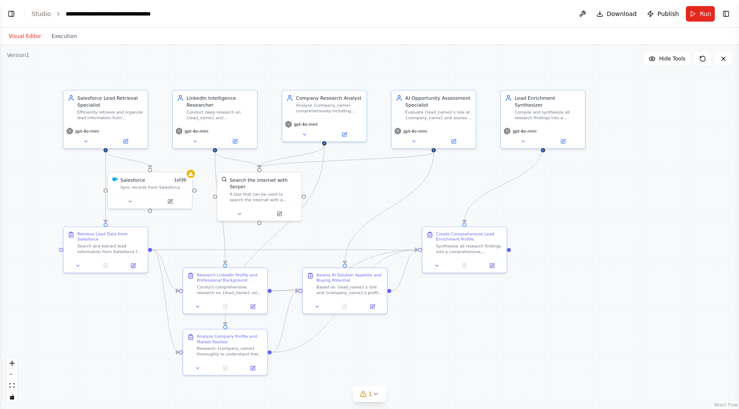
drag, startPoint x: 324, startPoint y: 71, endPoint x: 369, endPoint y: 70, distance: 44.5
click at [369, 70] on div ".deletable-edge-delete-btn { width: 20px; height: 20px; border: 0px solid #ffff…" at bounding box center [369, 227] width 739 height 364
click at [625, 10] on span "Download" at bounding box center [622, 14] width 30 height 9
click at [48, 14] on link "Studio" at bounding box center [41, 13] width 19 height 7
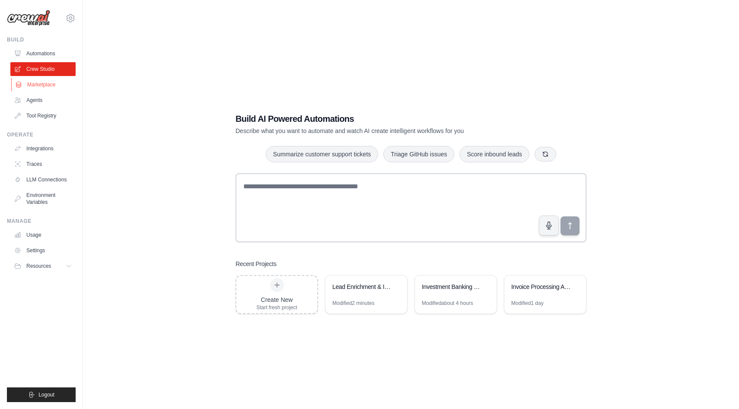
click at [41, 86] on link "Marketplace" at bounding box center [43, 85] width 65 height 14
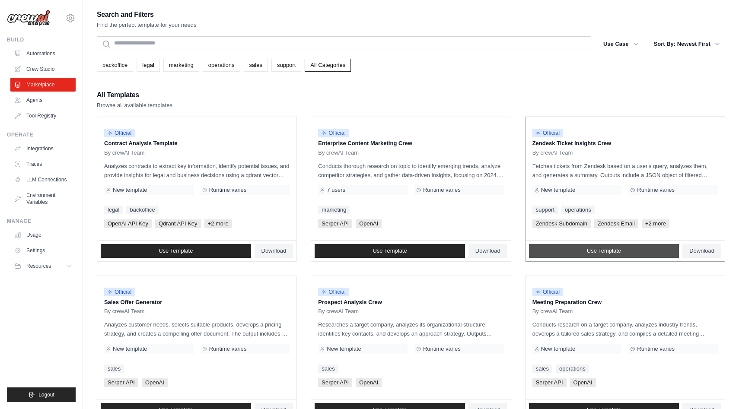
click at [558, 251] on link "Use Template" at bounding box center [604, 251] width 150 height 14
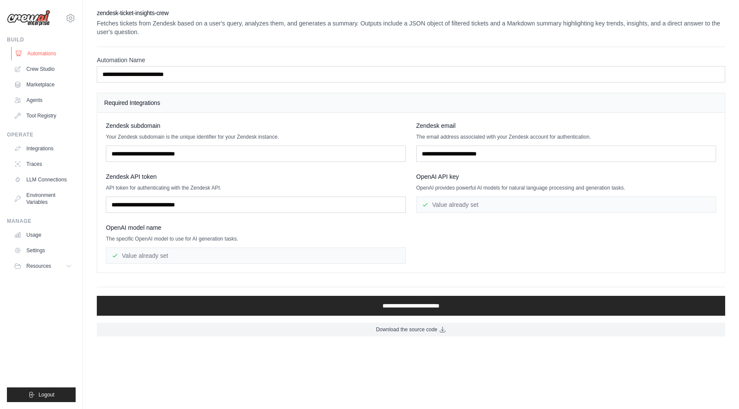
click at [40, 53] on link "Automations" at bounding box center [43, 54] width 65 height 14
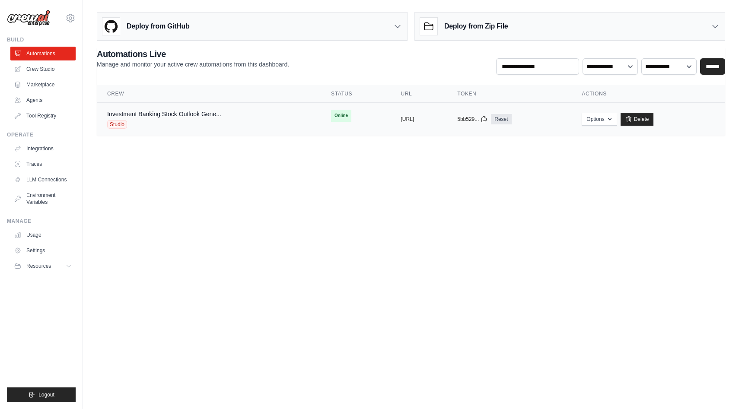
click at [189, 127] on div "Studio" at bounding box center [164, 124] width 114 height 9
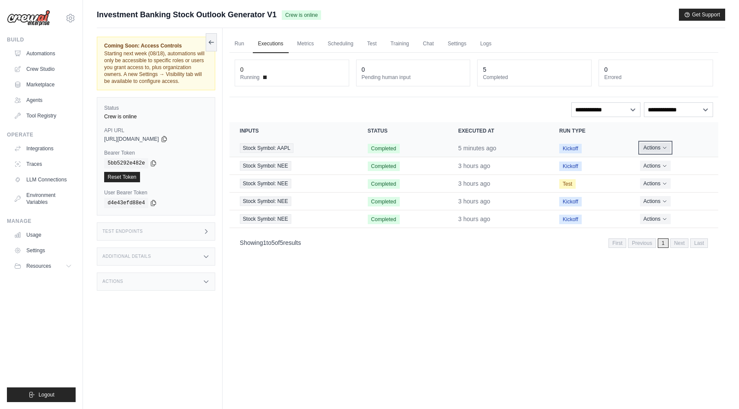
click at [663, 150] on icon "Actions for execution" at bounding box center [664, 147] width 5 height 5
click at [666, 170] on link "View Details" at bounding box center [680, 164] width 55 height 14
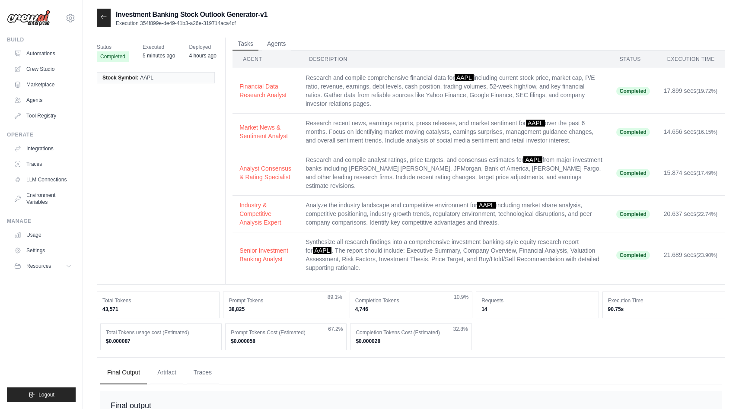
drag, startPoint x: 605, startPoint y: 309, endPoint x: 628, endPoint y: 309, distance: 23.3
click at [628, 309] on div "Execution Time 90.75s" at bounding box center [663, 305] width 123 height 27
click at [50, 56] on link "Automations" at bounding box center [43, 54] width 65 height 14
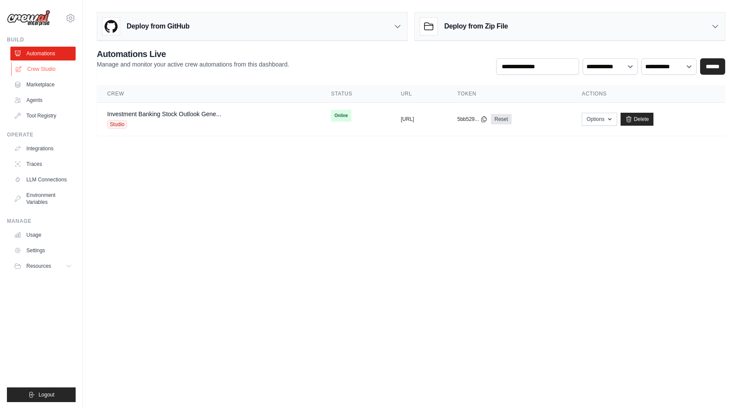
click at [46, 66] on link "Crew Studio" at bounding box center [43, 69] width 65 height 14
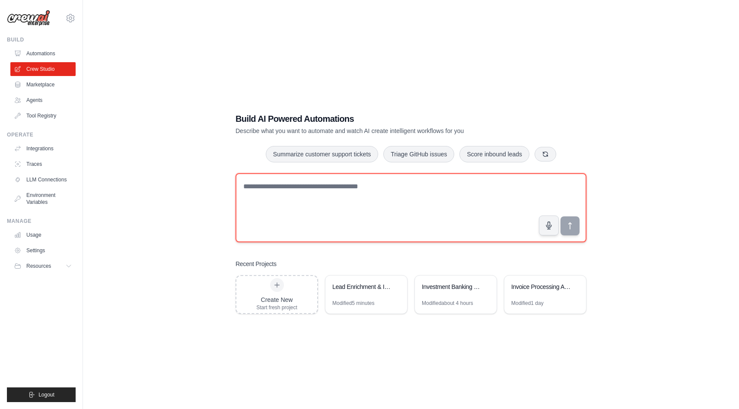
drag, startPoint x: 300, startPoint y: 205, endPoint x: 295, endPoint y: 205, distance: 5.2
click at [300, 205] on textarea at bounding box center [411, 207] width 351 height 69
